Goal: Task Accomplishment & Management: Complete application form

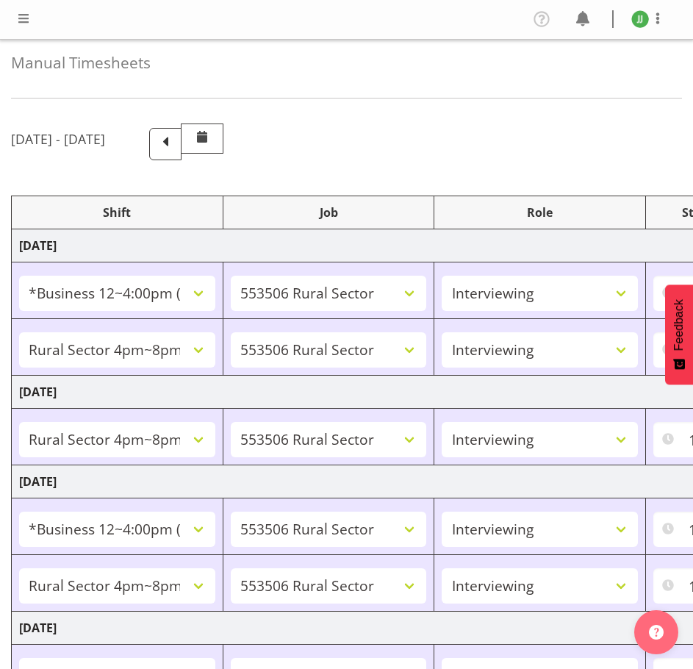
select select "81741"
select select "10587"
select select "47"
select select "81298"
select select "10587"
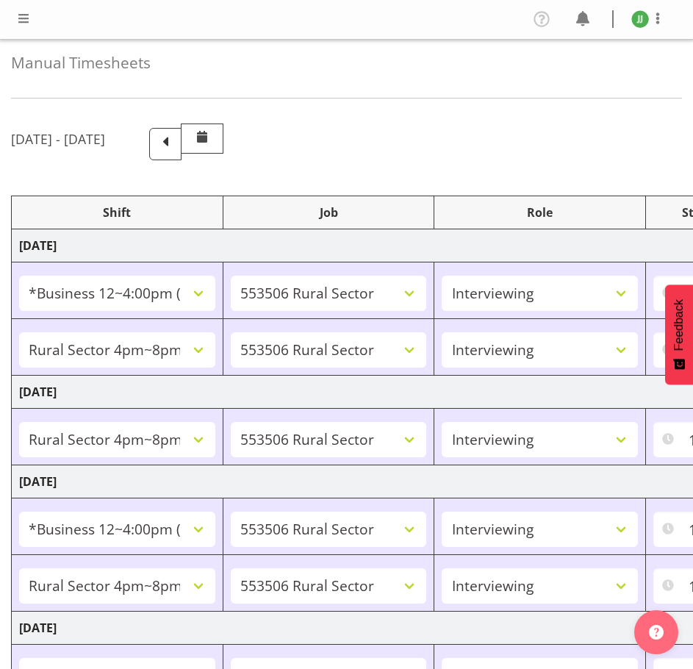
select select "47"
select select "81298"
select select "10587"
select select "47"
select select "81741"
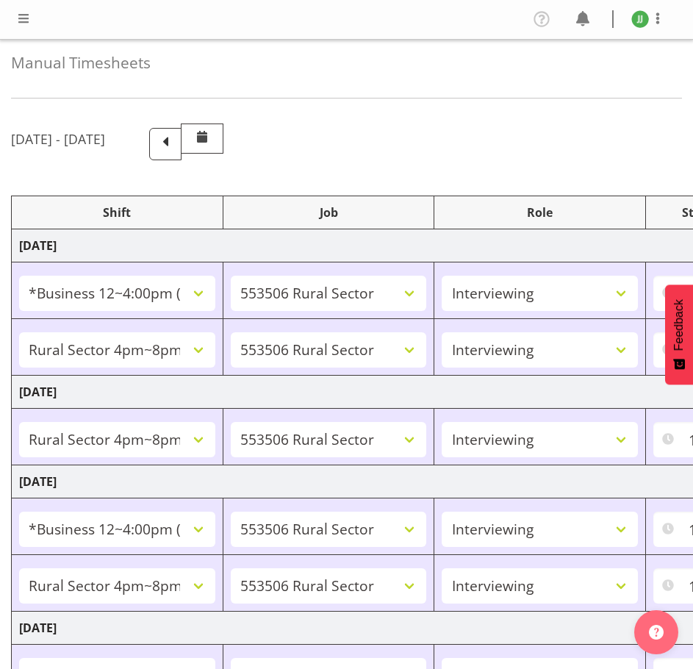
select select "10587"
select select "47"
select select "81298"
select select "10587"
select select "47"
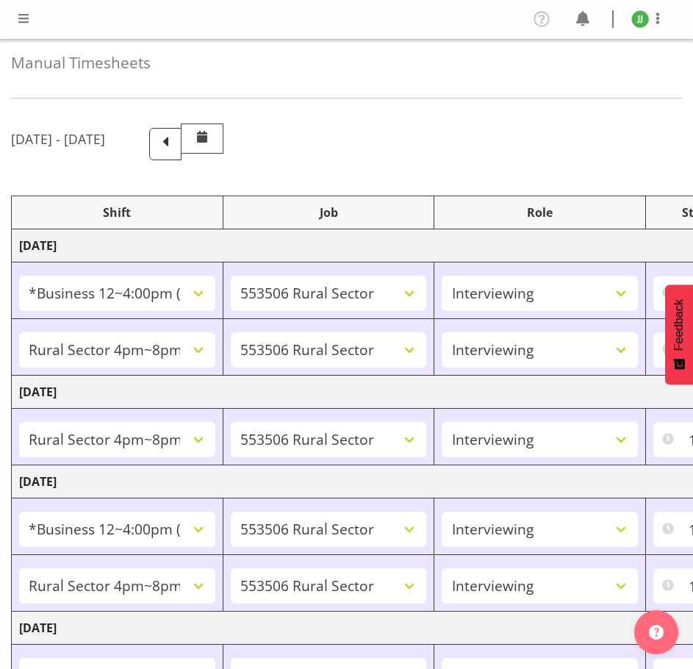
select select "81741"
select select "10587"
select select "47"
select select "81298"
select select "10587"
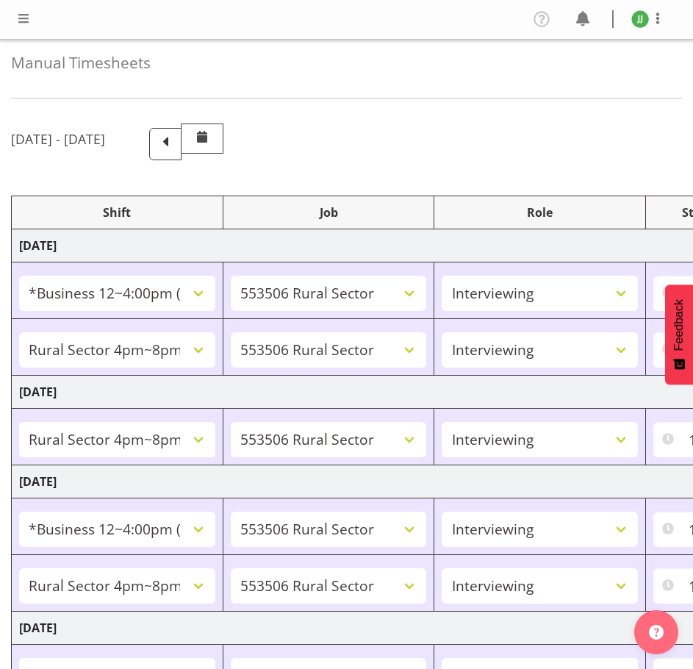
select select "47"
select select "81741"
select select "10587"
select select "47"
select select "81298"
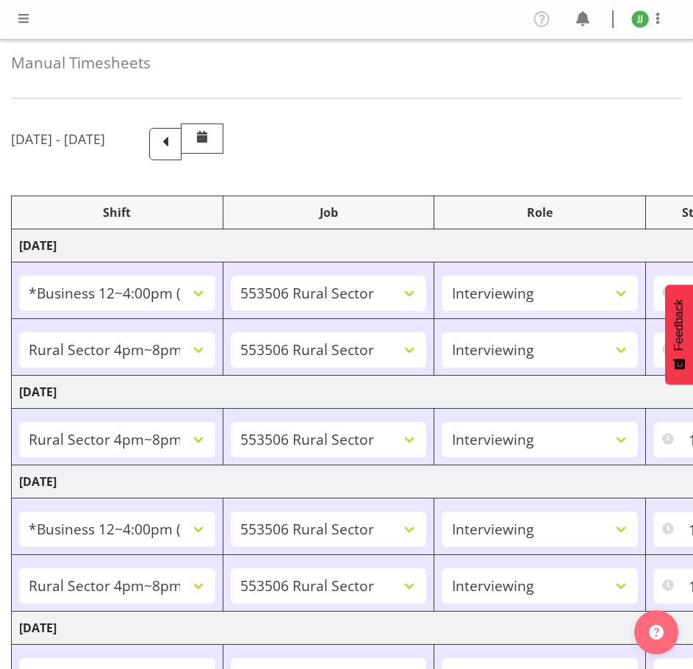
select select "10587"
select select "47"
select select "81299"
select select "10587"
select select "47"
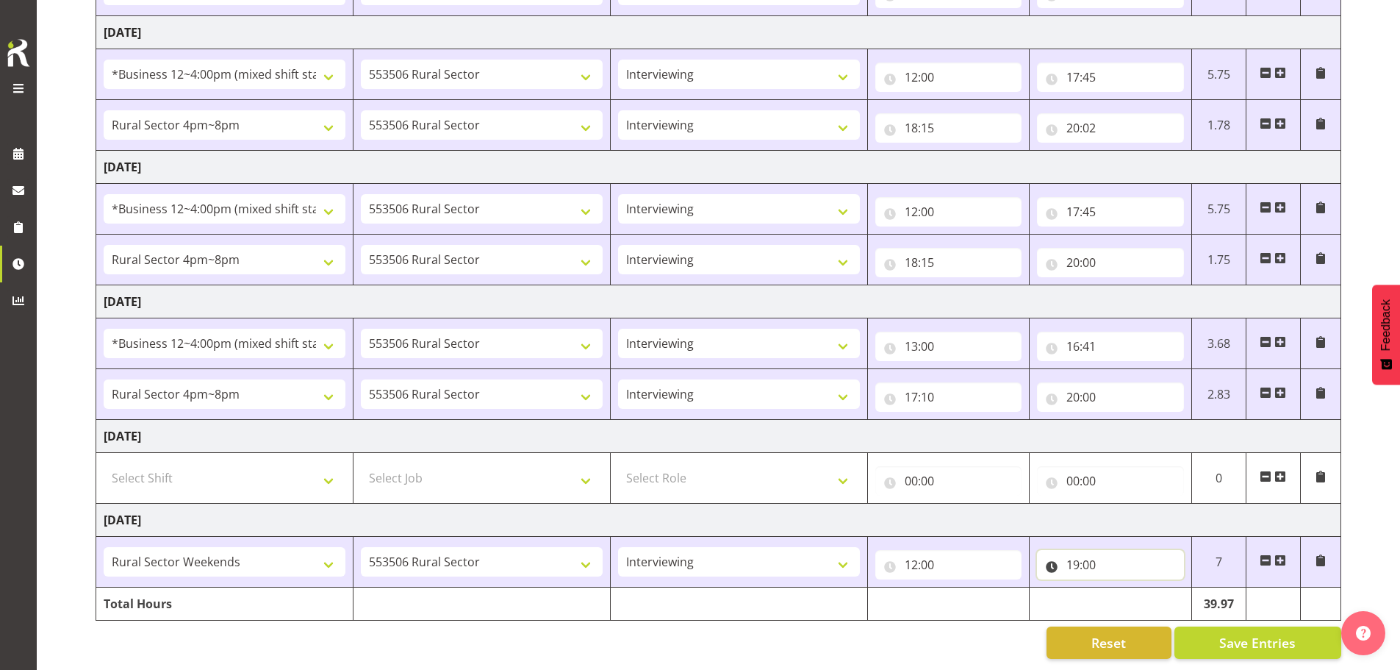
click at [692, 556] on input "19:00" at bounding box center [1110, 564] width 147 height 29
click at [692, 592] on select "00 01 02 03 04 05 06 07 08 09 10 11 12 13 14 15 16 17 18 19 20 21 22 23" at bounding box center [1137, 602] width 33 height 29
select select "17"
click at [692, 588] on select "00 01 02 03 04 05 06 07 08 09 10 11 12 13 14 15 16 17 18 19 20 21 22 23" at bounding box center [1137, 602] width 33 height 29
type input "17:00"
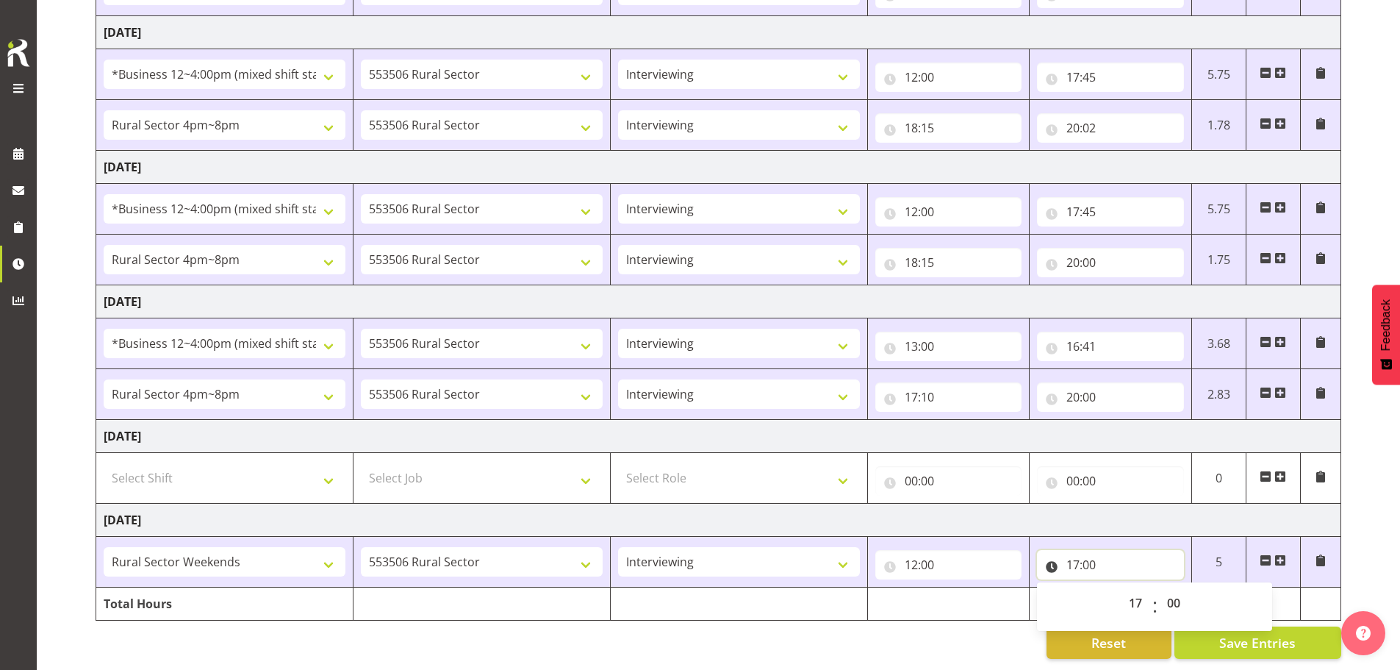
click at [692, 551] on input "17:00" at bounding box center [1110, 564] width 147 height 29
click at [692, 588] on select "00 01 02 03 04 05 06 07 08 09 10 11 12 13 14 15 16 17 18 19 20 21 22 23" at bounding box center [1137, 602] width 33 height 29
select select "16"
click at [692, 588] on select "00 01 02 03 04 05 06 07 08 09 10 11 12 13 14 15 16 17 18 19 20 21 22 23" at bounding box center [1137, 602] width 33 height 29
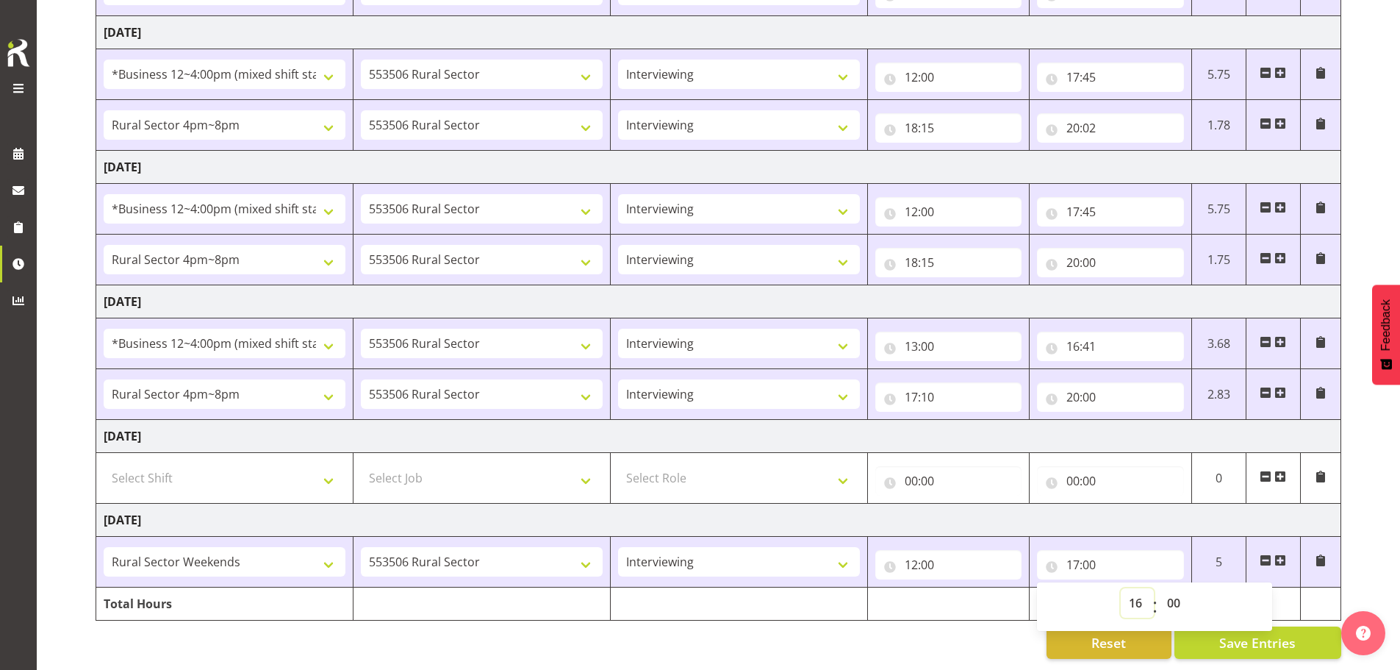
type input "16:00"
click at [692, 593] on select "00 01 02 03 04 05 06 07 08 09 10 11 12 13 14 15 16 17 18 19 20 21 22 23 24 25 2…" at bounding box center [1175, 602] width 33 height 29
select select "30"
click at [692, 588] on select "00 01 02 03 04 05 06 07 08 09 10 11 12 13 14 15 16 17 18 19 20 21 22 23 24 25 2…" at bounding box center [1175, 602] width 33 height 29
type input "16:30"
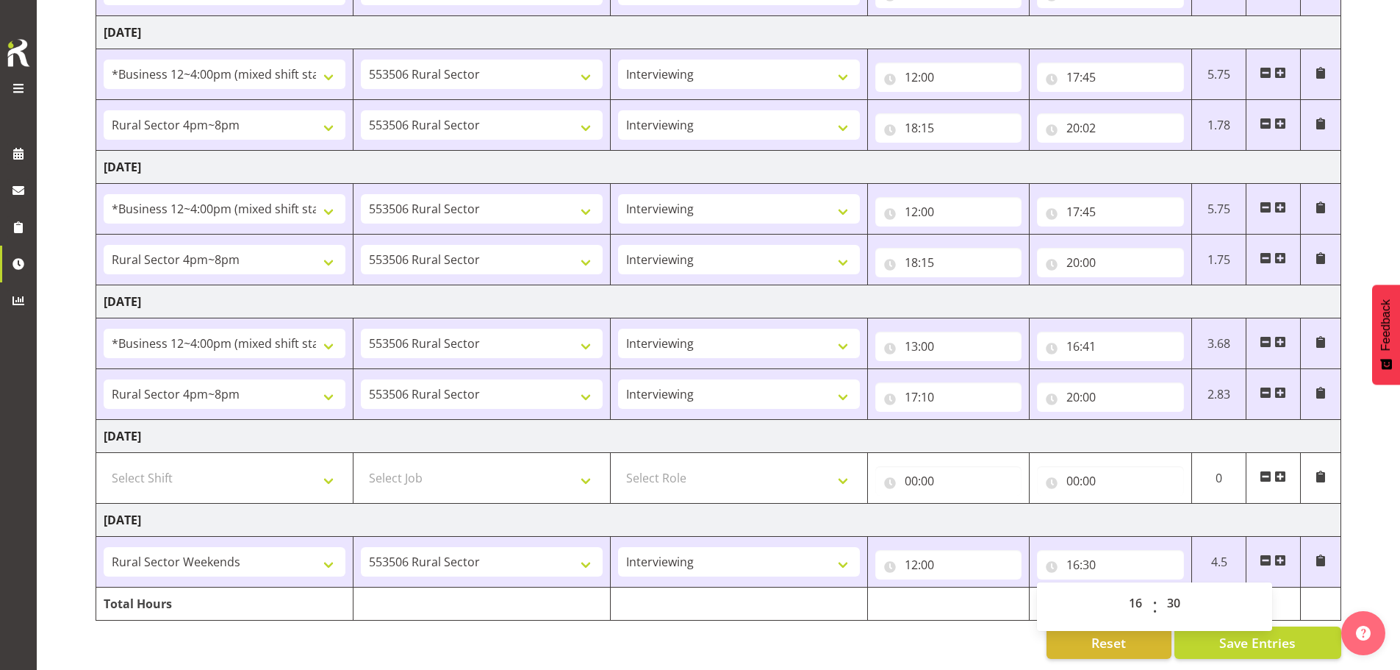
click at [692, 544] on td "4.5" at bounding box center [1219, 562] width 54 height 51
click at [692, 554] on span at bounding box center [1281, 560] width 12 height 12
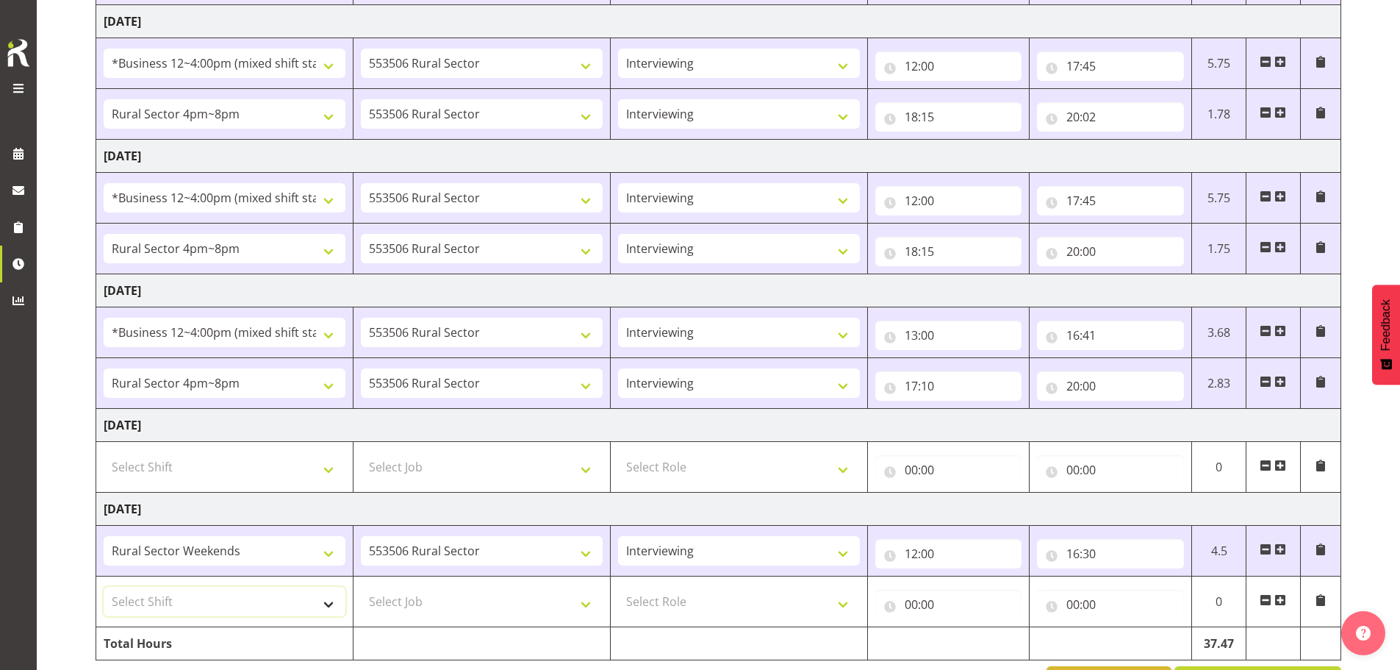
drag, startPoint x: 165, startPoint y: 606, endPoint x: 192, endPoint y: 589, distance: 31.4
click at [165, 606] on select "Select Shift !!Weekend Residential (Roster IT Shift Label) *Business 9/10am ~ 4…" at bounding box center [225, 601] width 242 height 29
select select "81299"
click at [104, 587] on select "Select Shift !!Weekend Residential (Roster IT Shift Label) *Business 9/10am ~ 4…" at bounding box center [225, 601] width 242 height 29
click at [492, 593] on select "Select Job 550060 IF Admin 553492 World Poll Aus Wave 2 Main 2025 553493 World …" at bounding box center [482, 601] width 242 height 29
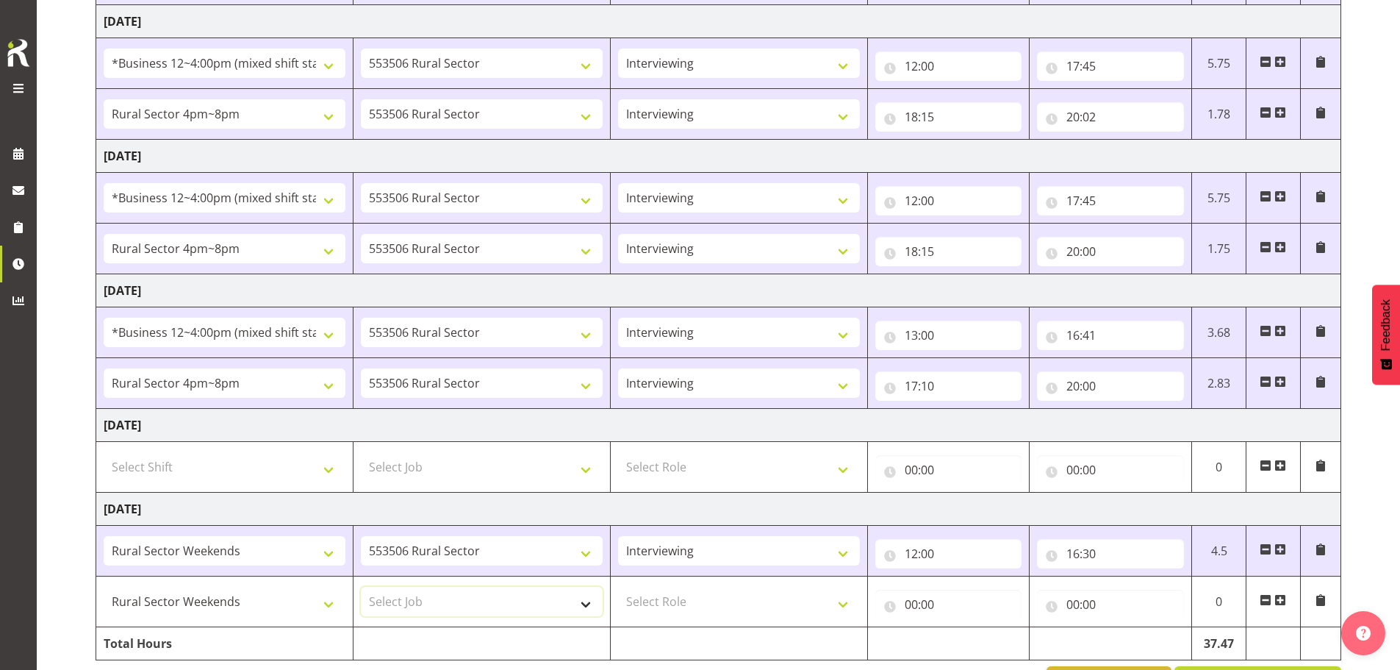
select select "10587"
click at [361, 587] on select "Select Job 550060 IF Admin 553492 World Poll Aus Wave 2 Main 2025 553493 World …" at bounding box center [482, 601] width 242 height 29
click at [673, 578] on td "Select Role Briefing Interviewing" at bounding box center [738, 601] width 257 height 51
drag, startPoint x: 673, startPoint y: 593, endPoint x: 706, endPoint y: 615, distance: 39.1
click at [673, 593] on select "Select Role Briefing Interviewing" at bounding box center [739, 601] width 242 height 29
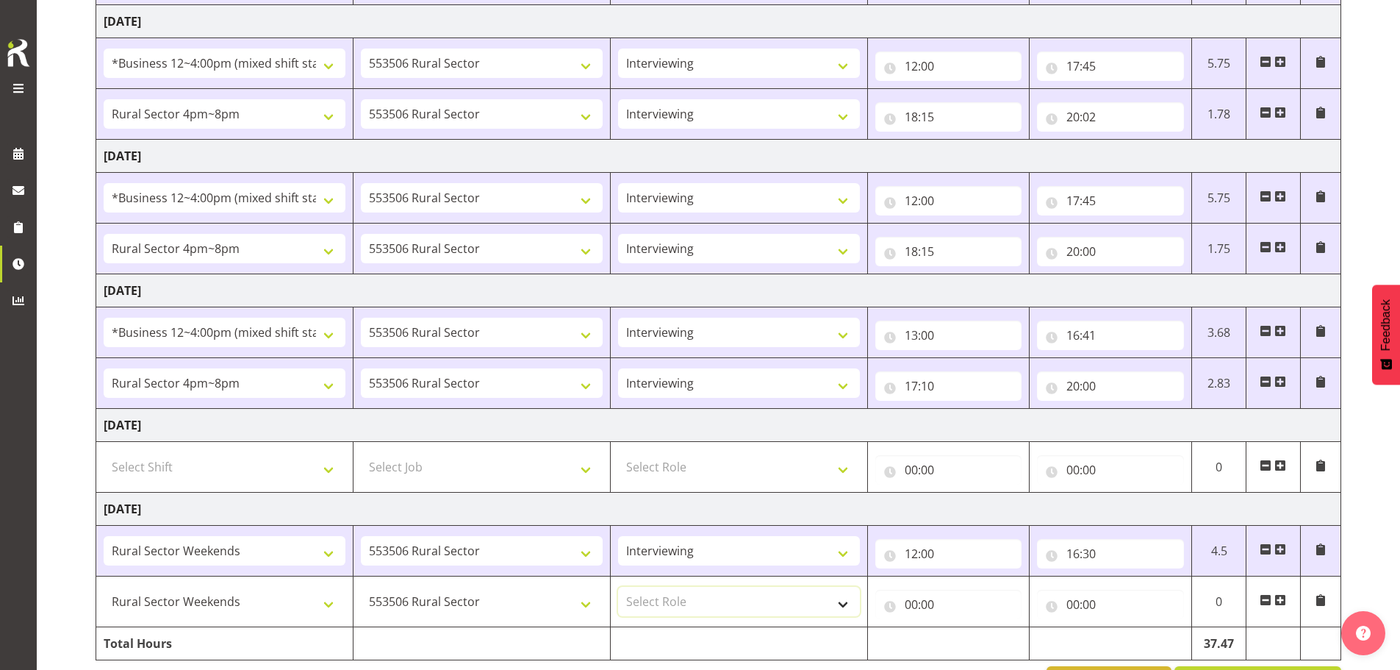
select select "47"
click at [618, 587] on select "Select Role Briefing Interviewing" at bounding box center [739, 601] width 242 height 29
click at [692, 603] on input "00:00" at bounding box center [948, 603] width 147 height 29
click at [692, 642] on select "00 01 02 03 04 05 06 07 08 09 10 11 12 13 14 15 16 17 18 19 20 21 22 23" at bounding box center [975, 642] width 33 height 29
select select "17"
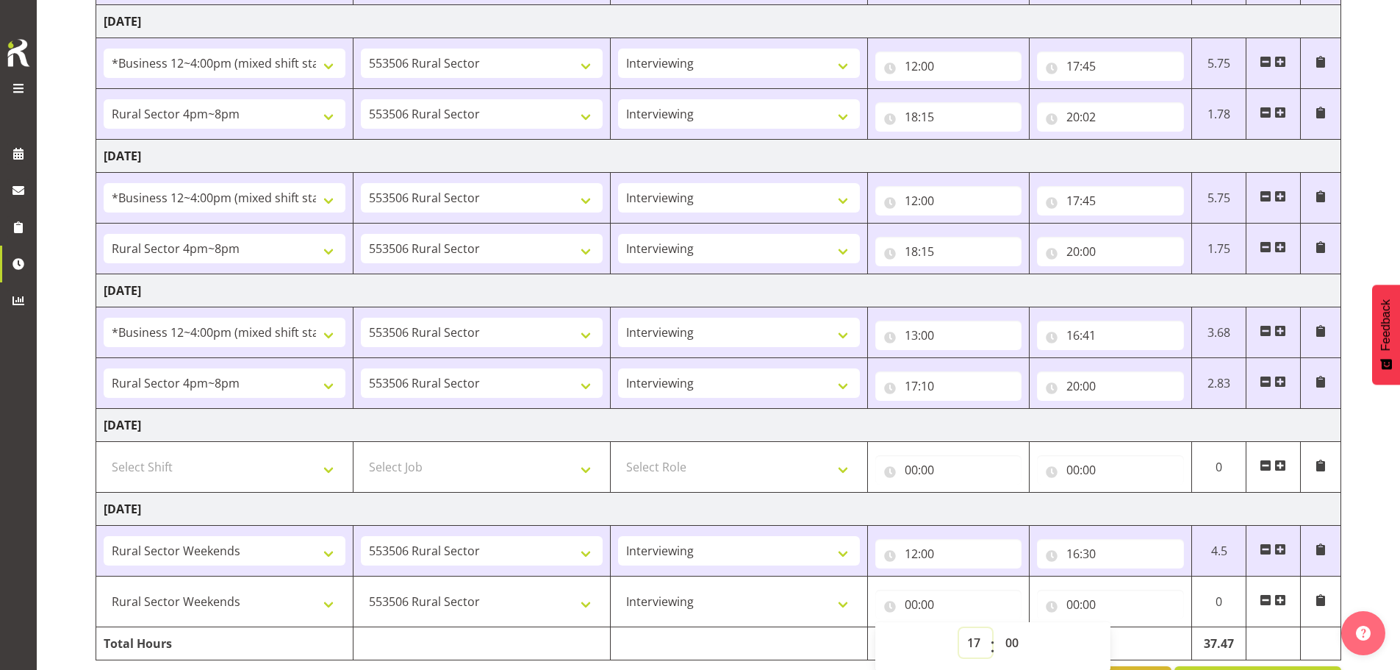
click at [692, 628] on select "00 01 02 03 04 05 06 07 08 09 10 11 12 13 14 15 16 17 18 19 20 21 22 23" at bounding box center [975, 642] width 33 height 29
type input "17:00"
click at [692, 602] on input "00:00" at bounding box center [1110, 603] width 147 height 29
drag, startPoint x: 1138, startPoint y: 637, endPoint x: 1151, endPoint y: 640, distance: 13.6
click at [692, 637] on select "00 01 02 03 04 05 06 07 08 09 10 11 12 13 14 15 16 17 18 19 20 21 22 23" at bounding box center [1137, 642] width 33 height 29
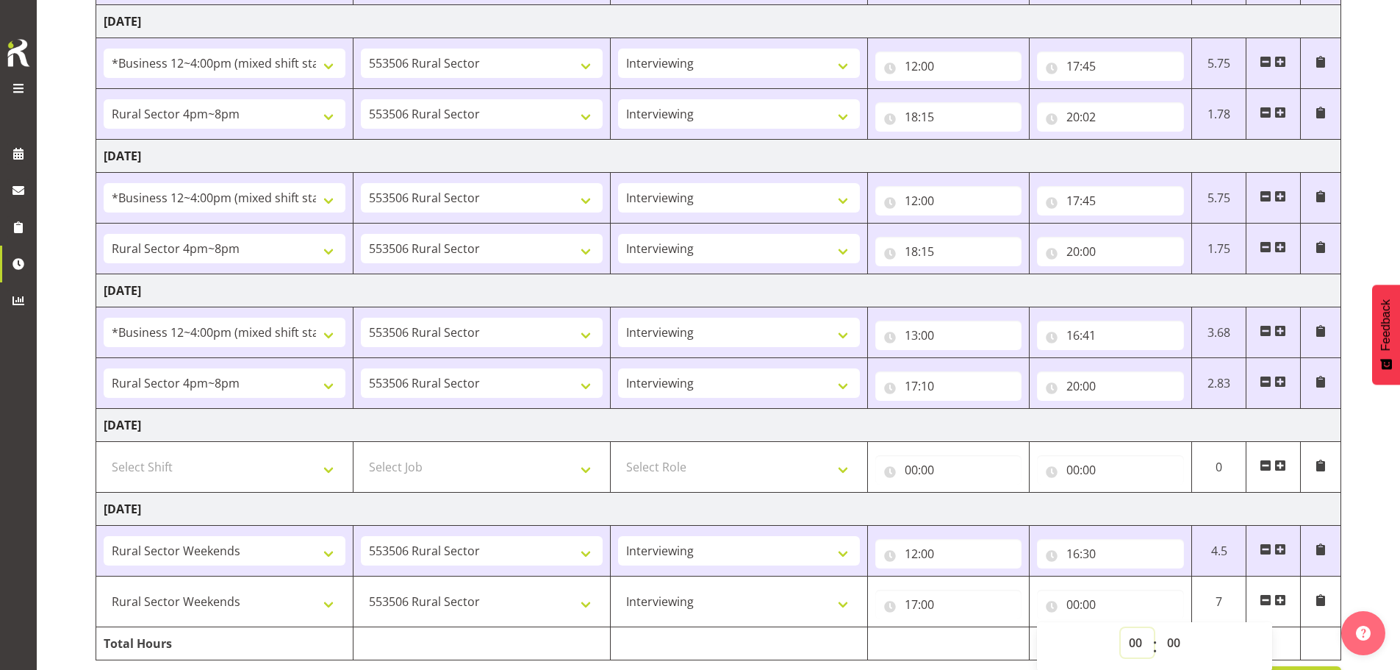
select select "19"
click at [692, 628] on select "00 01 02 03 04 05 06 07 08 09 10 11 12 13 14 15 16 17 18 19 20 21 22 23" at bounding box center [1137, 642] width 33 height 29
type input "19:00"
click at [692, 641] on td at bounding box center [948, 643] width 162 height 33
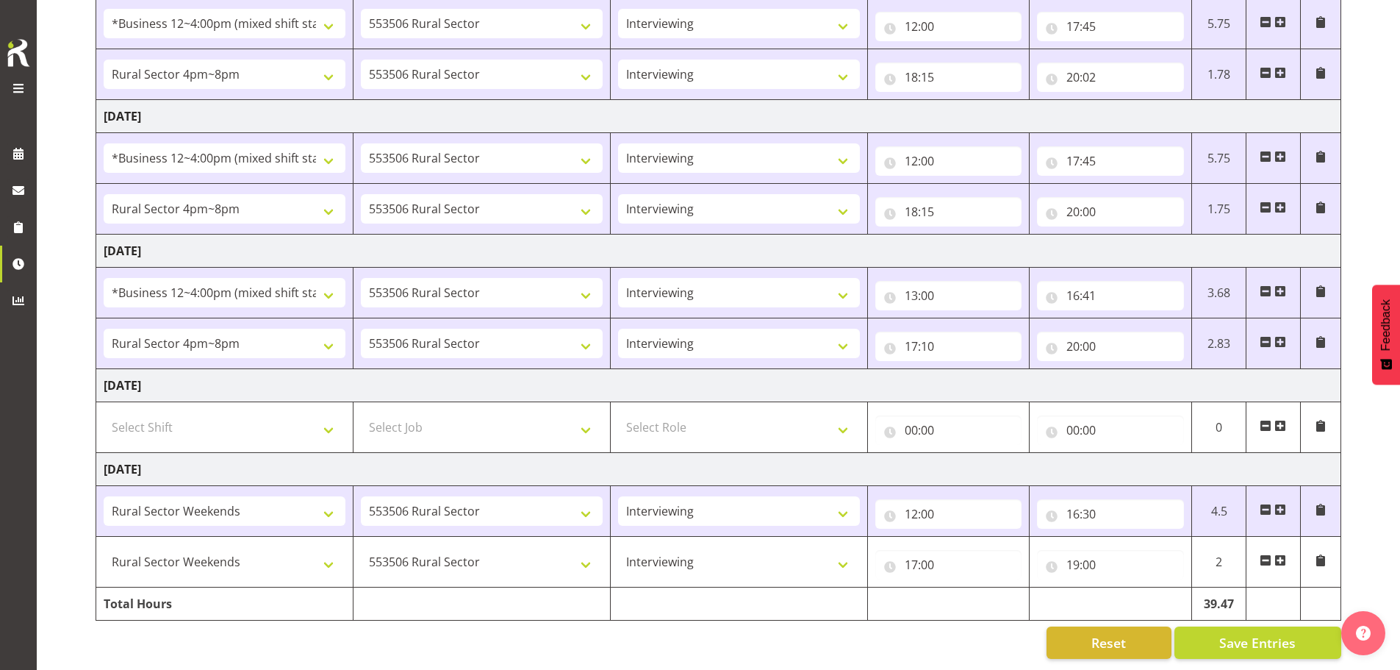
scroll to position [496, 0]
click at [692, 633] on span "Save Entries" at bounding box center [1257, 642] width 76 height 19
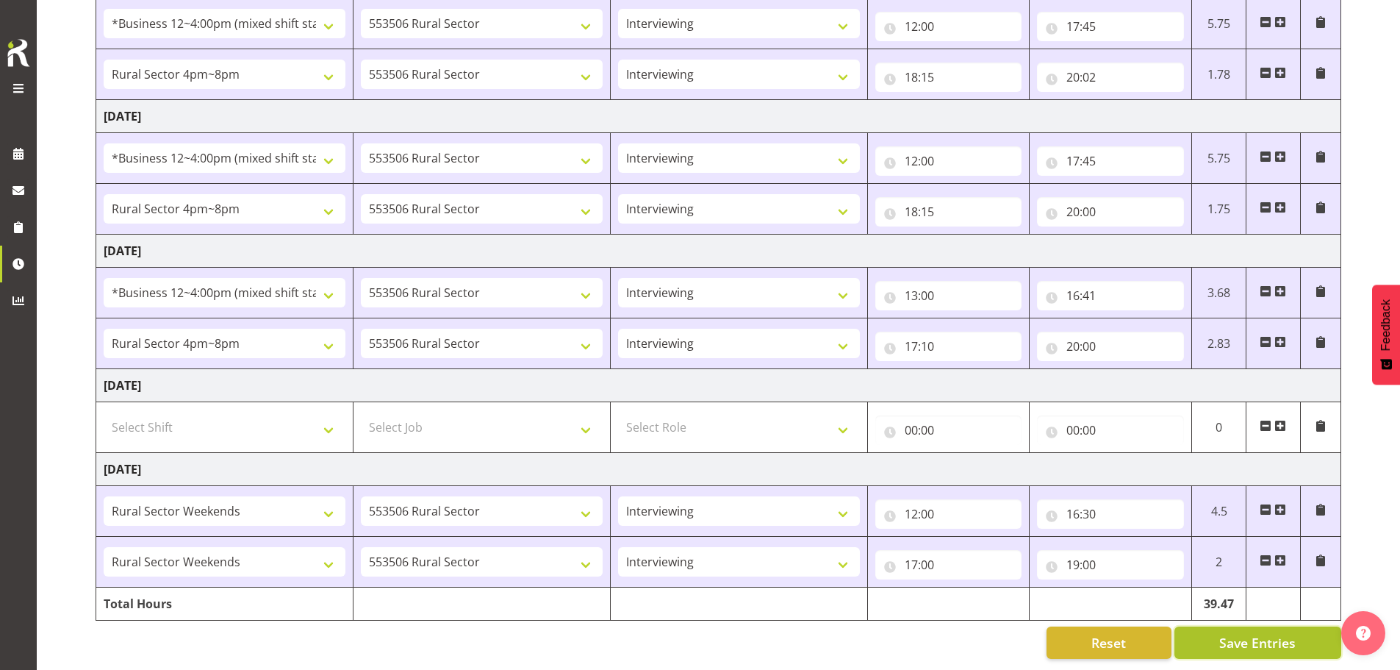
click at [692, 633] on span "Save Entries" at bounding box center [1257, 642] width 76 height 19
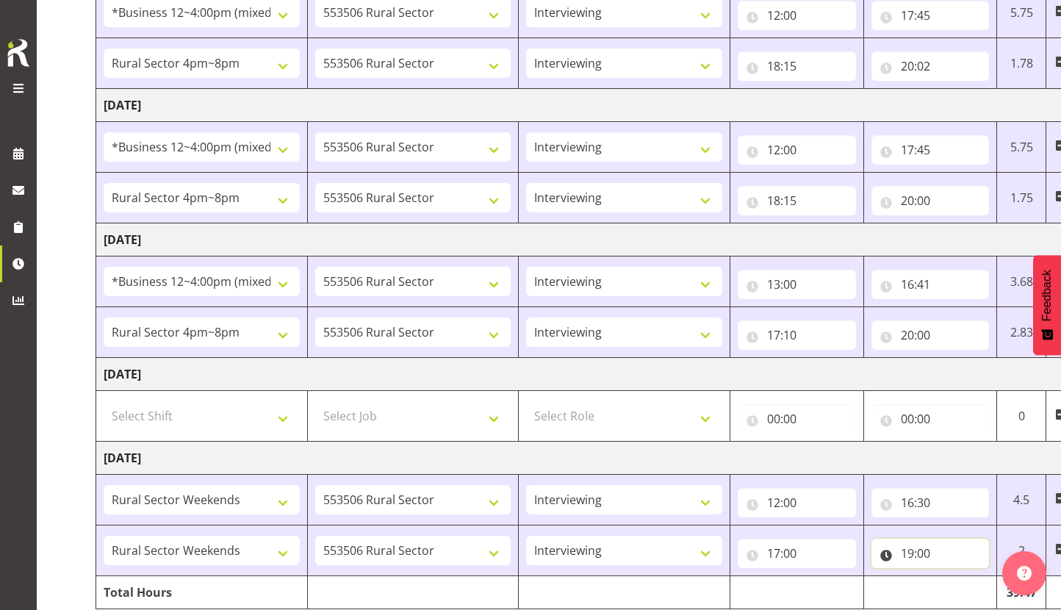
click at [692, 548] on input "19:00" at bounding box center [931, 553] width 118 height 29
click at [692, 594] on div at bounding box center [1025, 569] width 44 height 51
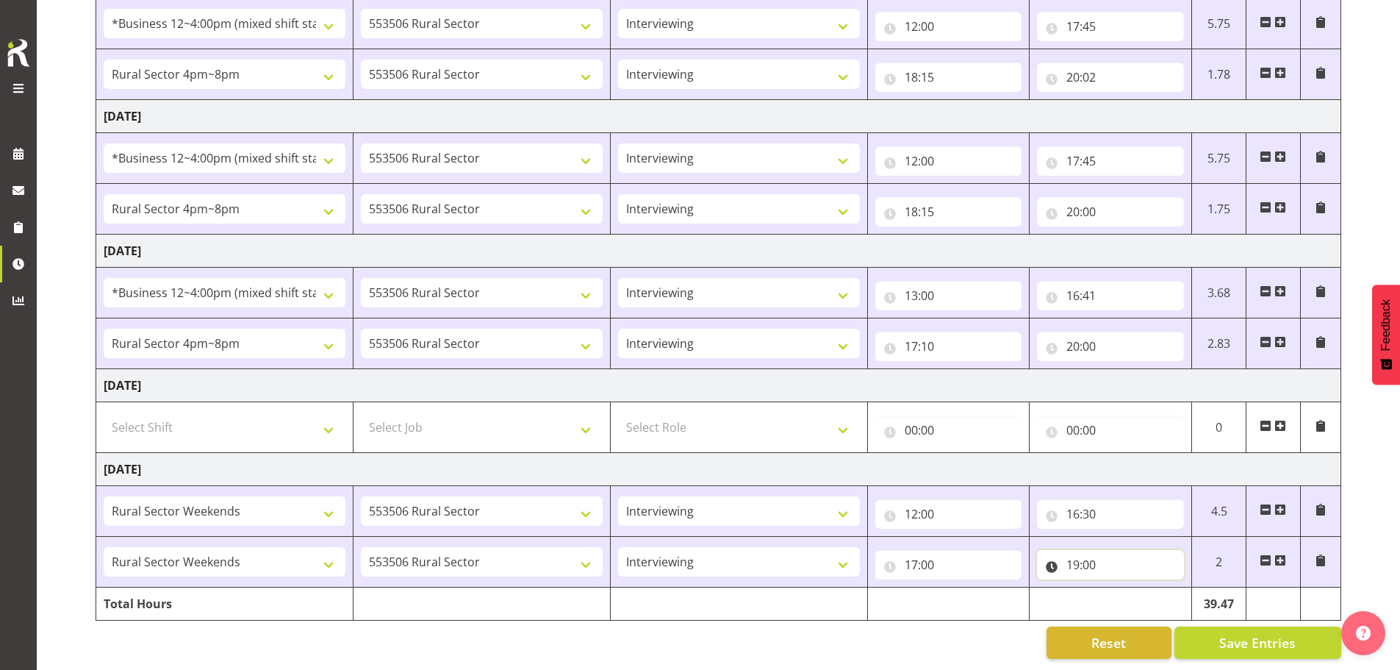
click at [692, 551] on input "19:00" at bounding box center [1110, 564] width 147 height 29
click at [692, 592] on select "00 01 02 03 04 05 06 07 08 09 10 11 12 13 14 15 16 17 18 19 20 21 22 23 24 25 2…" at bounding box center [1175, 602] width 33 height 29
select select "4"
click at [692, 588] on select "00 01 02 03 04 05 06 07 08 09 10 11 12 13 14 15 16 17 18 19 20 21 22 23 24 25 2…" at bounding box center [1175, 602] width 33 height 29
type input "19:04"
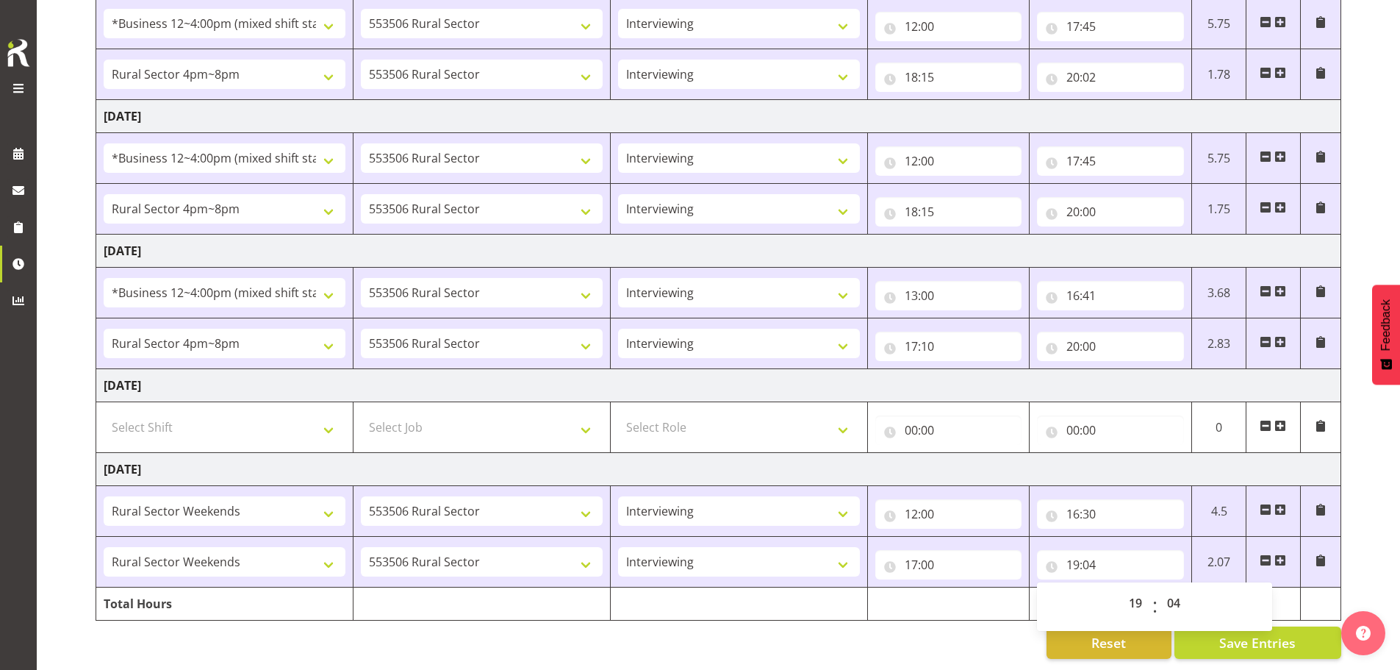
click at [692, 614] on div "[DATE] - [DATE] Shift Job Role Start Time End Time Total [DATE] !!Weekend Resid…" at bounding box center [748, 152] width 1305 height 1035
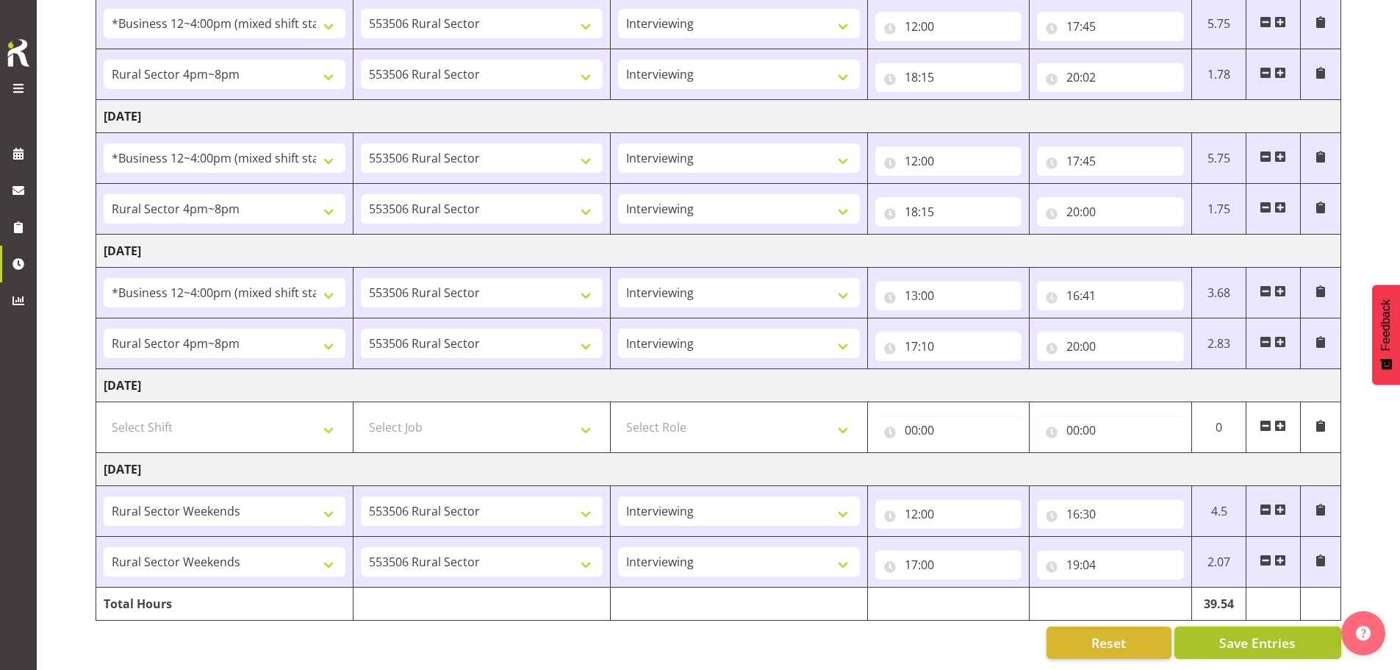
click at [692, 640] on span "Save Entries" at bounding box center [1257, 642] width 76 height 19
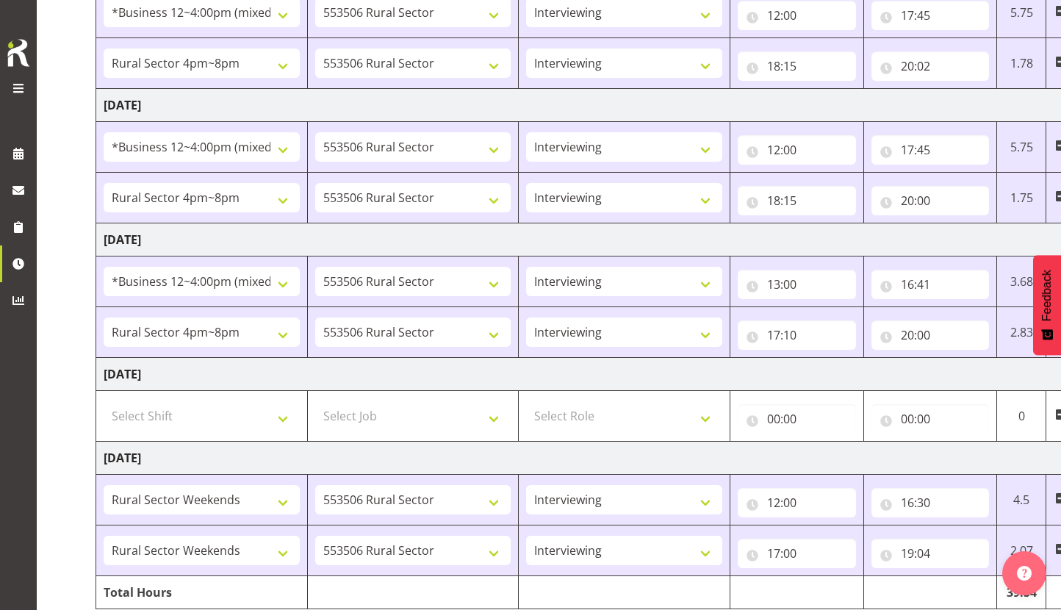
click at [5, 586] on div "Symphony Research" at bounding box center [24, 305] width 49 height 610
click at [26, 90] on span at bounding box center [19, 88] width 18 height 18
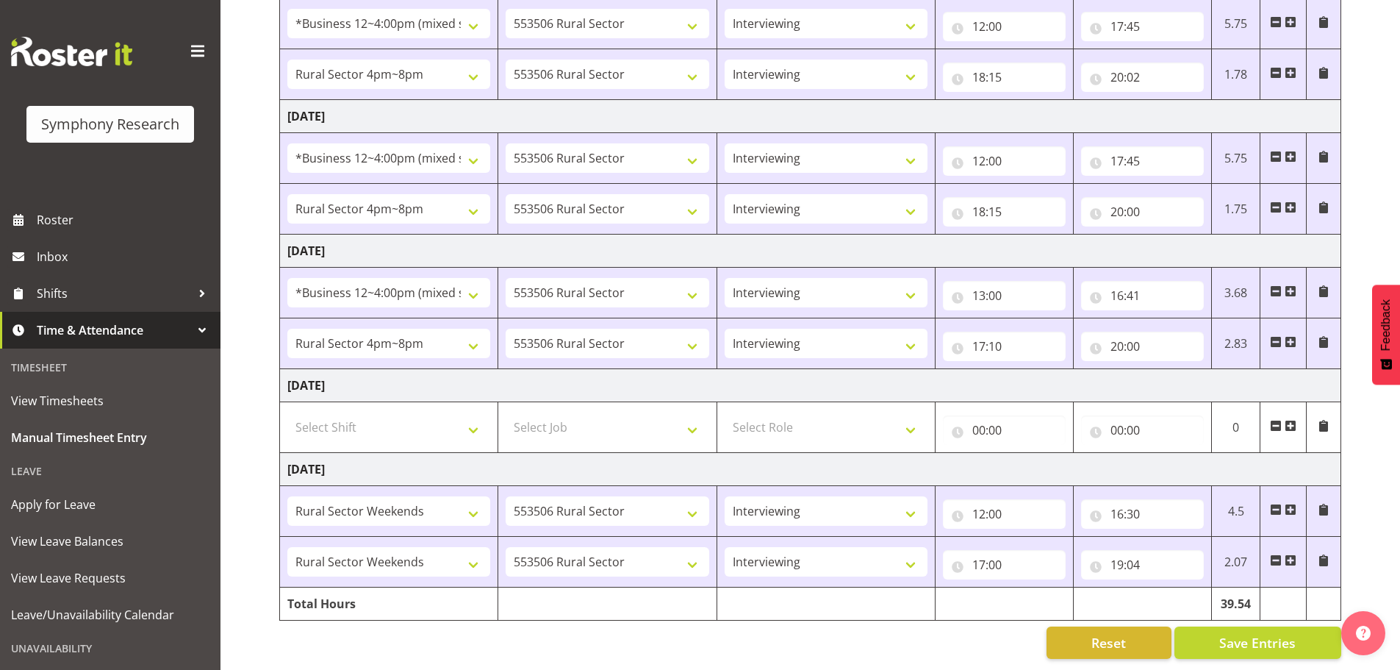
click at [692, 642] on div "Reset Save Entries" at bounding box center [810, 642] width 1062 height 32
click at [692, 479] on div "[DATE] - [DATE] Shift Job Role Start Time End Time Total [DATE] !!Weekend Resid…" at bounding box center [839, 152] width 1121 height 1035
click at [692, 633] on span "Save Entries" at bounding box center [1257, 642] width 76 height 19
